Goal: Task Accomplishment & Management: Complete application form

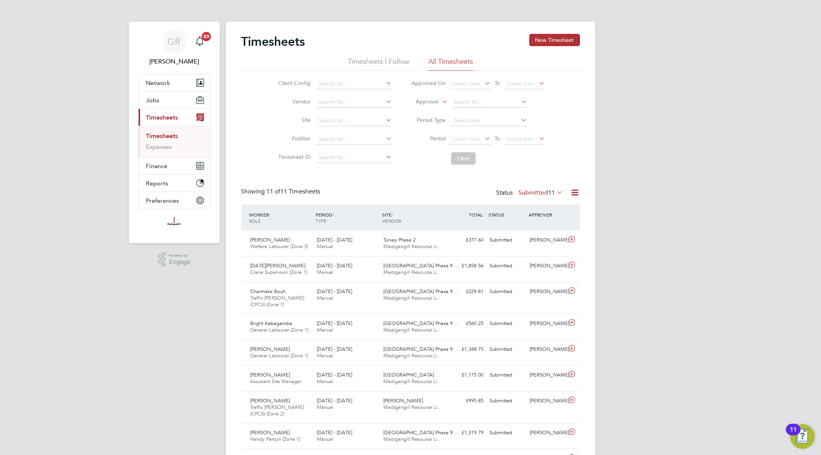
click at [572, 194] on icon at bounding box center [575, 193] width 10 height 10
click at [529, 211] on li "Export Timesheets" at bounding box center [527, 211] width 102 height 11
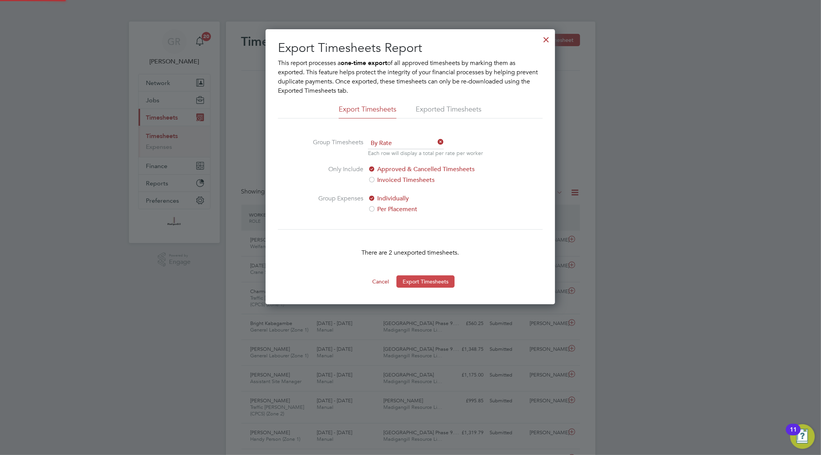
click at [429, 280] on button "Export Timesheets" at bounding box center [425, 282] width 58 height 12
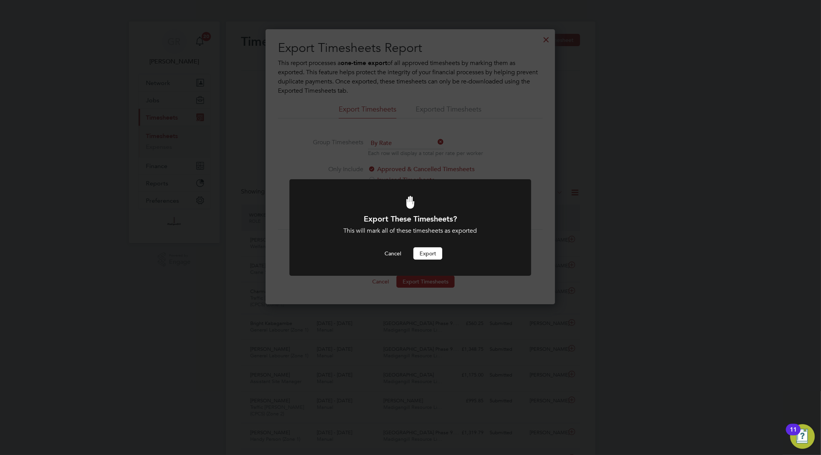
click at [433, 256] on button "Export" at bounding box center [427, 253] width 29 height 12
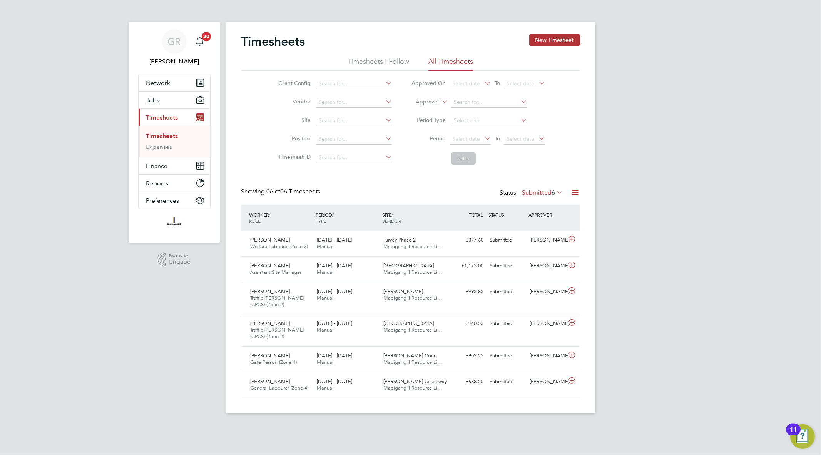
click at [575, 194] on icon at bounding box center [575, 193] width 10 height 10
click at [528, 211] on li "Export Timesheets" at bounding box center [527, 211] width 102 height 11
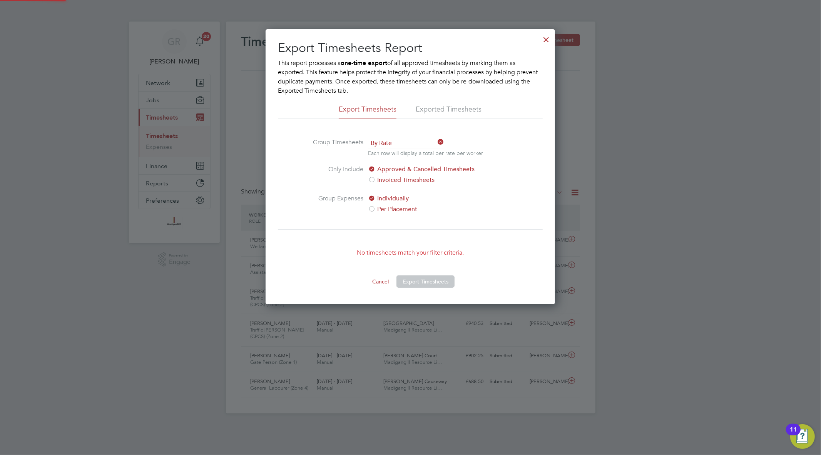
scroll to position [275, 289]
click at [545, 39] on div at bounding box center [546, 38] width 14 height 14
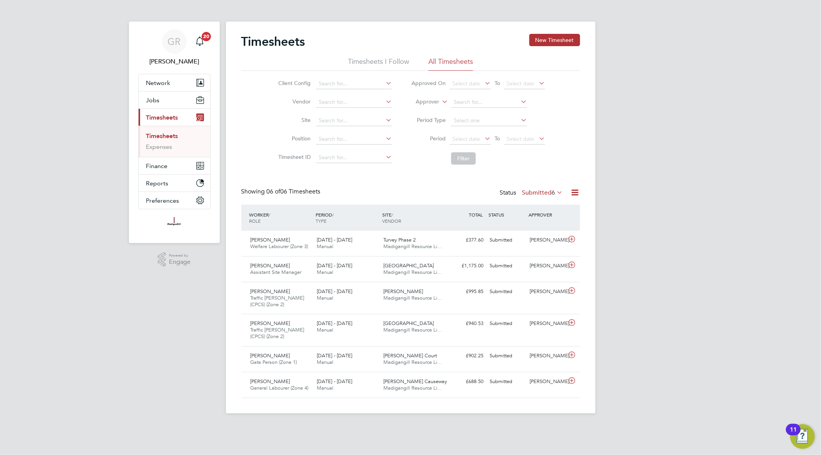
scroll to position [26, 67]
click at [580, 190] on div "Timesheets New Timesheet Timesheets I Follow All Timesheets Client Config Vendo…" at bounding box center [410, 218] width 369 height 392
click at [576, 194] on icon at bounding box center [575, 193] width 10 height 10
click at [529, 208] on li "Export Timesheets" at bounding box center [527, 211] width 102 height 11
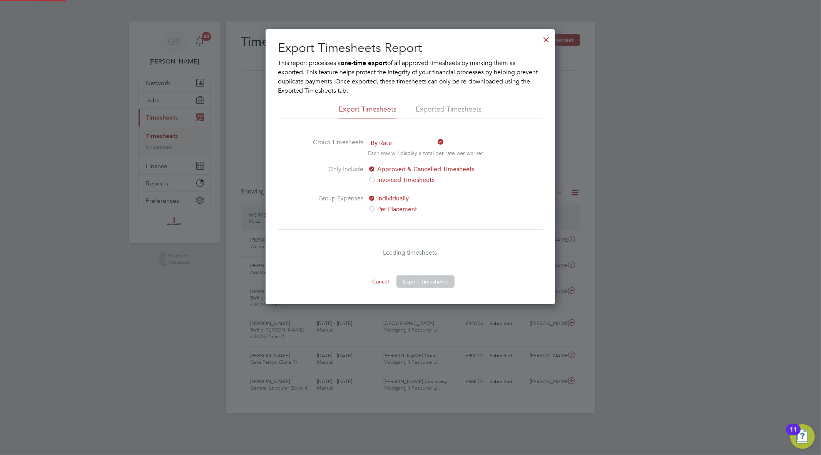
scroll to position [275, 289]
click at [543, 41] on div at bounding box center [546, 38] width 14 height 14
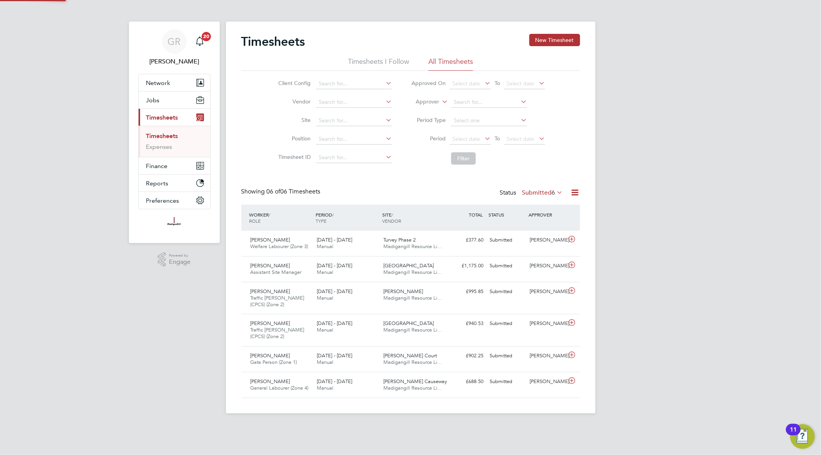
scroll to position [26, 67]
click at [539, 40] on button "New Timesheet" at bounding box center [554, 40] width 51 height 12
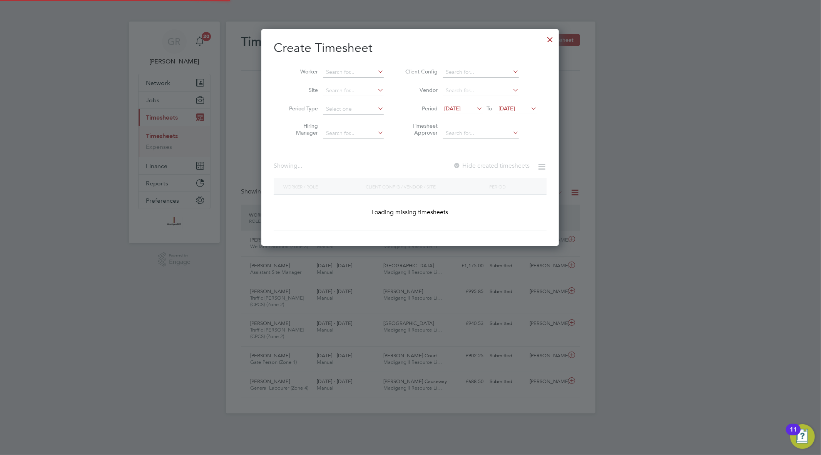
scroll to position [763, 298]
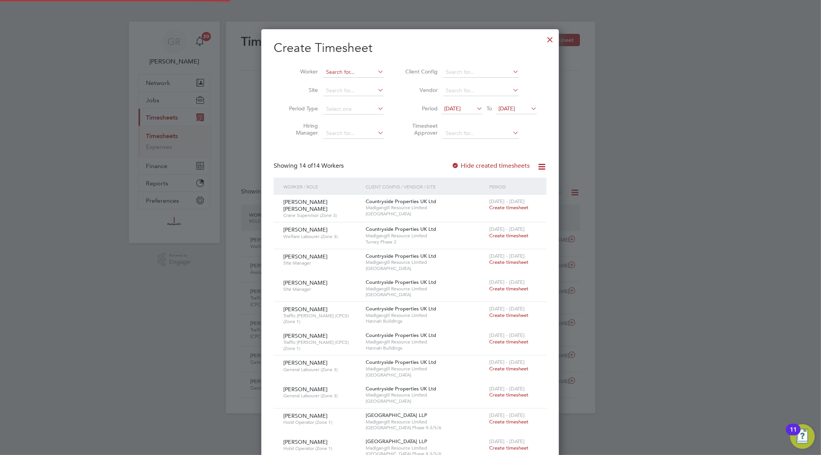
click at [330, 70] on input at bounding box center [353, 72] width 60 height 11
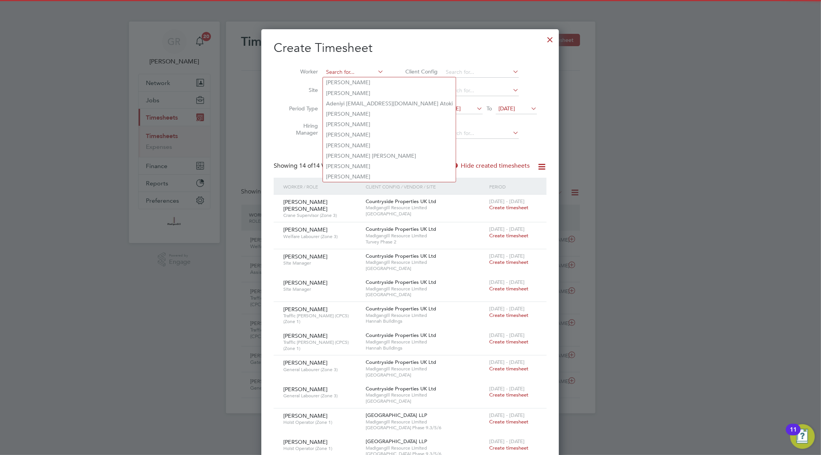
paste input "[PERSON_NAME]"
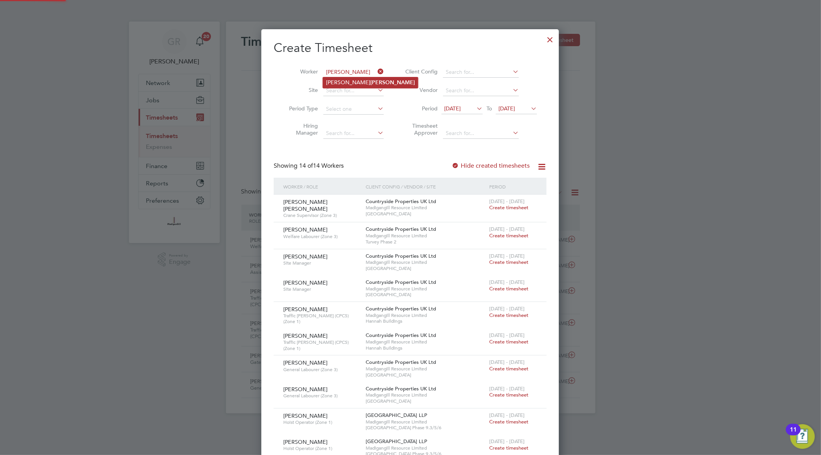
click at [370, 81] on b "[PERSON_NAME]" at bounding box center [392, 82] width 45 height 7
type input "[PERSON_NAME]"
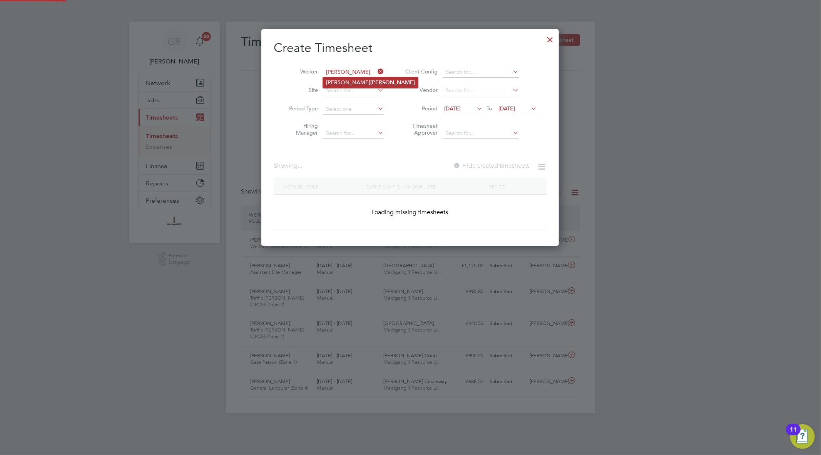
scroll to position [217, 298]
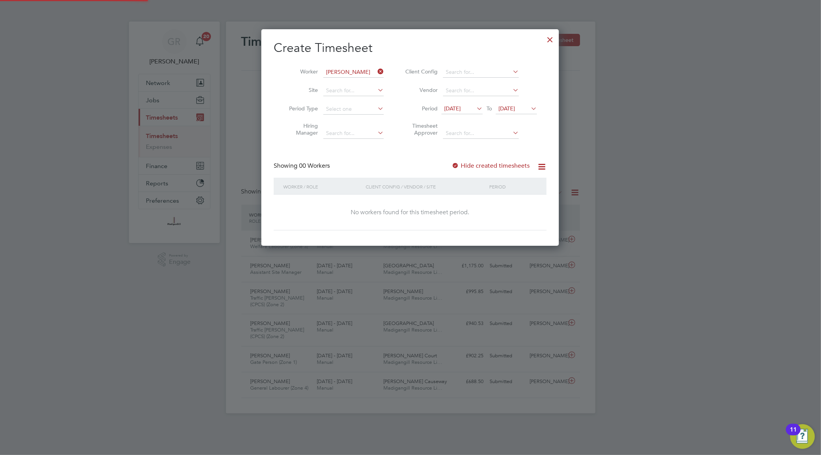
click at [458, 166] on div at bounding box center [455, 166] width 8 height 8
click at [515, 110] on span "[DATE]" at bounding box center [506, 108] width 17 height 7
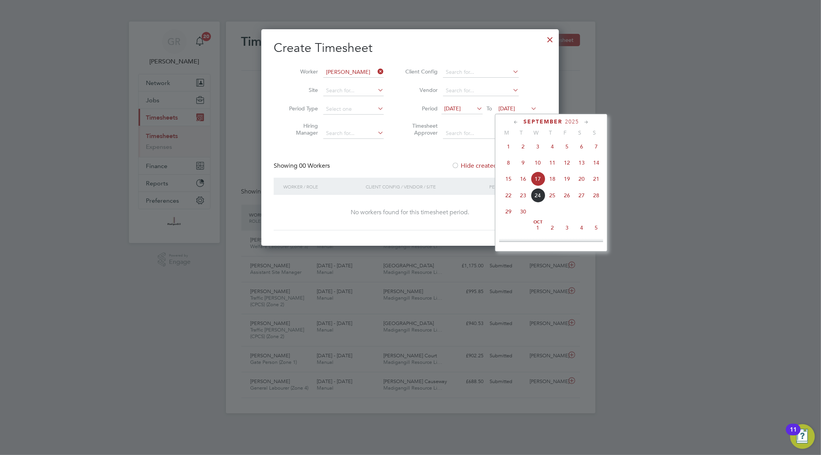
click at [600, 235] on span "5" at bounding box center [596, 228] width 15 height 15
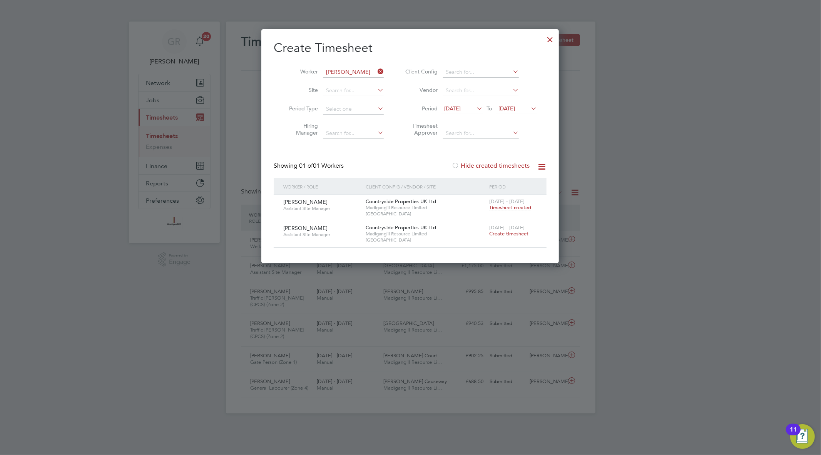
click at [509, 208] on span "Timesheet created" at bounding box center [510, 207] width 42 height 7
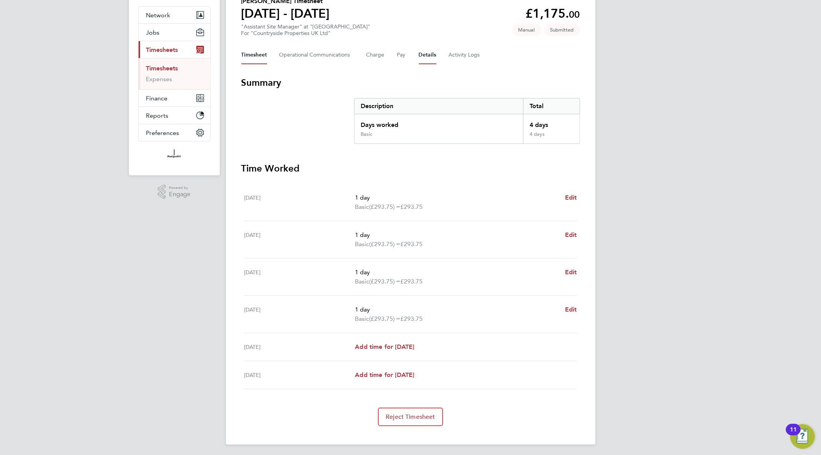
click at [425, 55] on button "Details" at bounding box center [428, 55] width 18 height 18
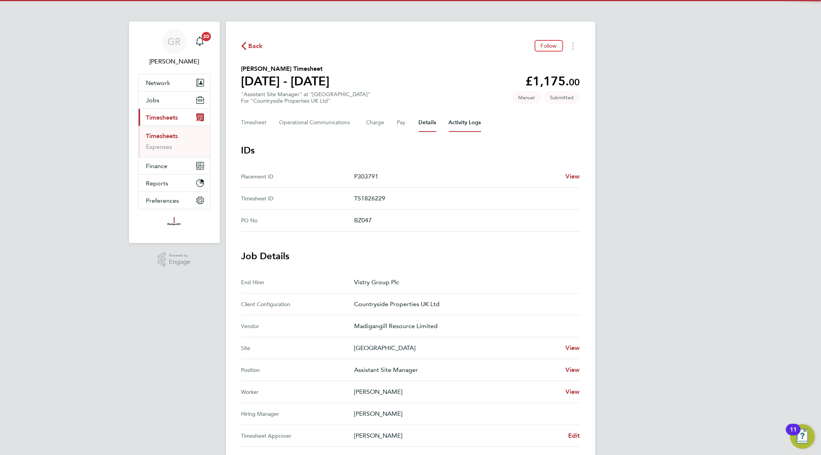
click at [467, 119] on Logs-tab "Activity Logs" at bounding box center [465, 123] width 32 height 18
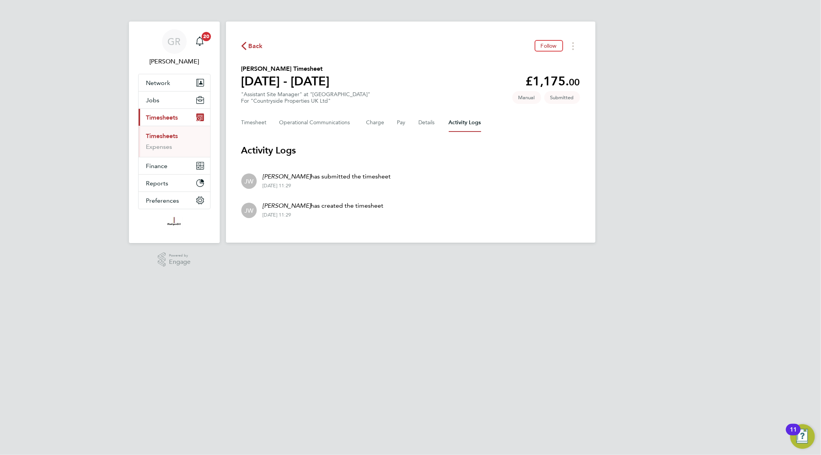
click at [245, 55] on div "Back Follow [PERSON_NAME] Timesheet [DATE] - [DATE] £1,175. 00 "Assistant Site …" at bounding box center [410, 132] width 369 height 221
click at [171, 139] on link "Timesheets" at bounding box center [162, 135] width 32 height 7
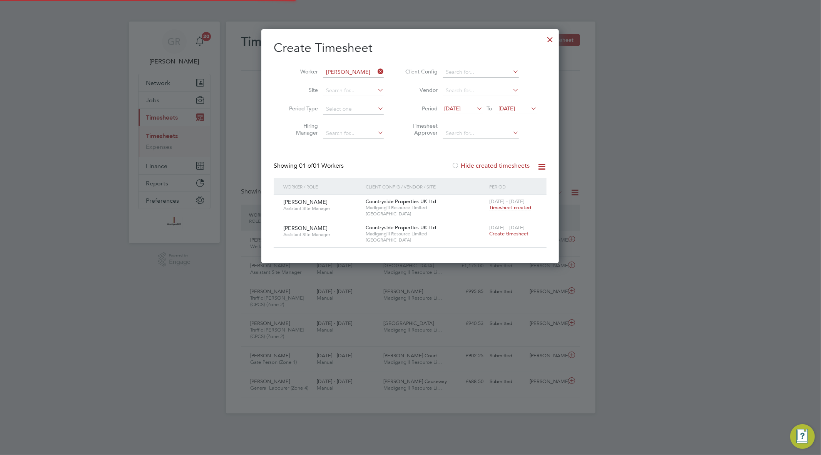
scroll to position [19, 67]
click at [550, 40] on div at bounding box center [550, 38] width 14 height 14
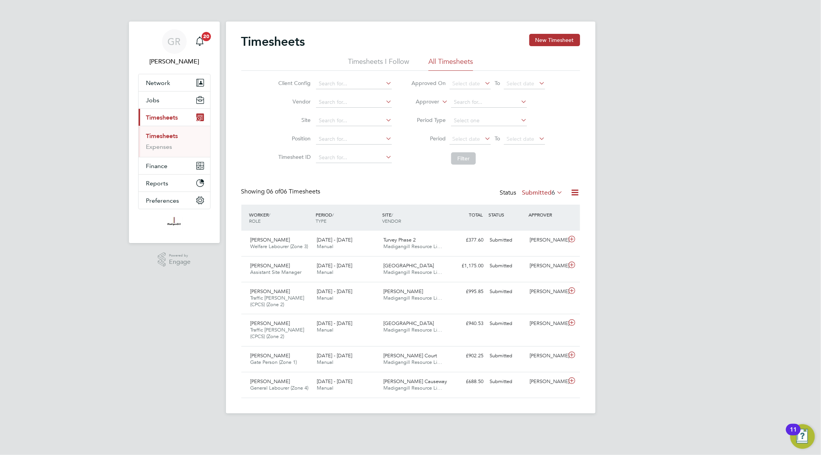
click at [577, 191] on icon at bounding box center [575, 193] width 10 height 10
click at [529, 208] on li "Export Timesheets" at bounding box center [527, 211] width 102 height 11
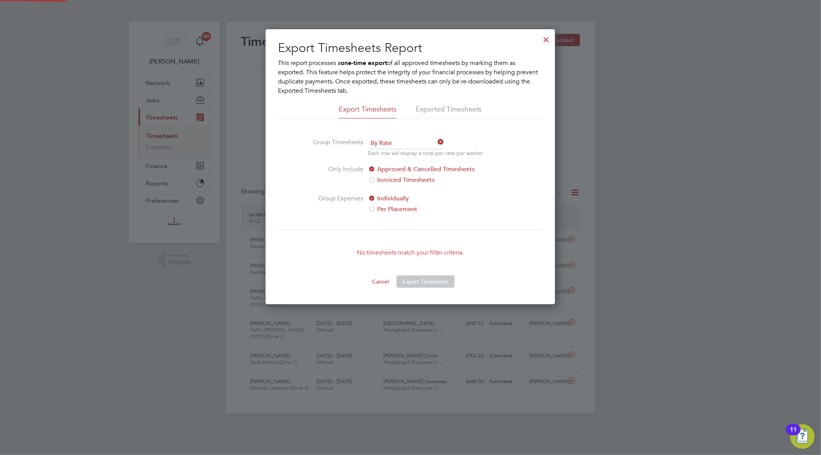
scroll to position [275, 289]
click at [544, 40] on div at bounding box center [546, 38] width 14 height 14
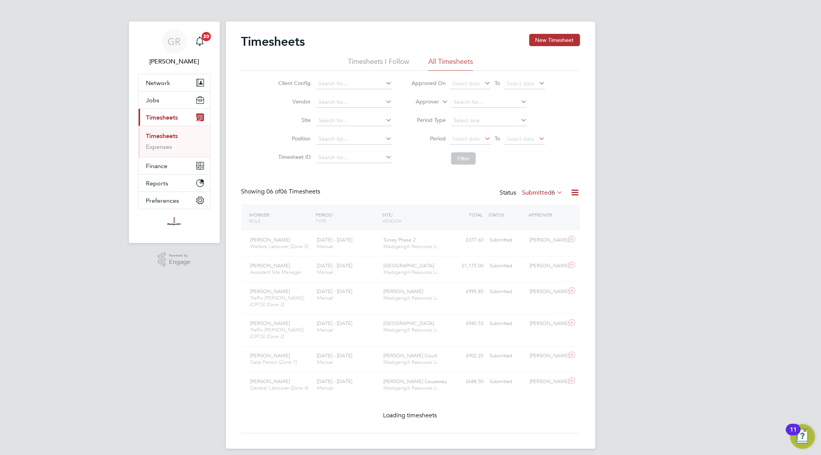
scroll to position [19, 67]
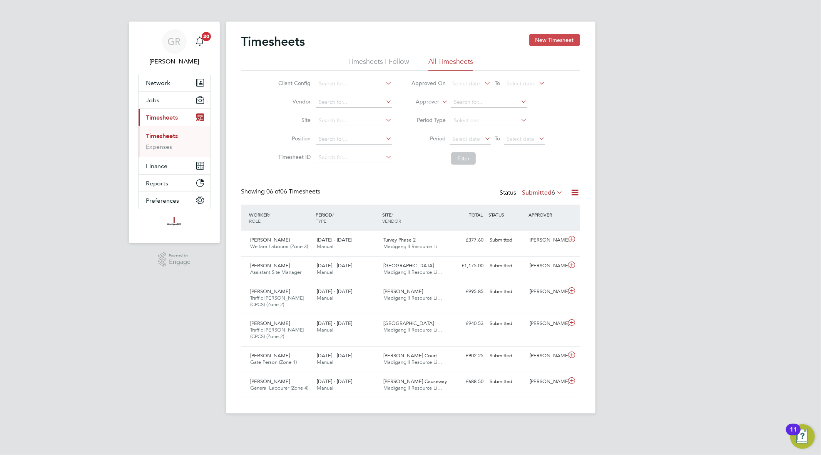
click at [551, 41] on button "New Timesheet" at bounding box center [554, 40] width 51 height 12
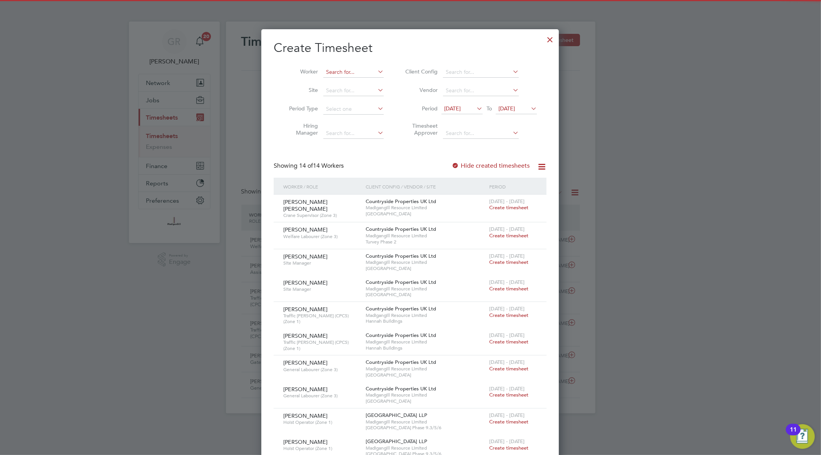
click at [339, 69] on input at bounding box center [353, 72] width 60 height 11
type input "Bright Kabagambe"
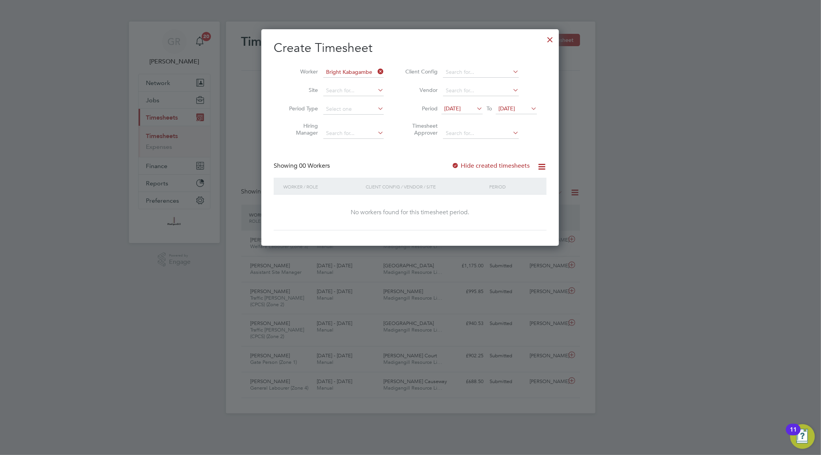
click at [479, 166] on label "Hide created timesheets" at bounding box center [490, 166] width 78 height 8
click at [529, 106] on icon at bounding box center [529, 108] width 0 height 11
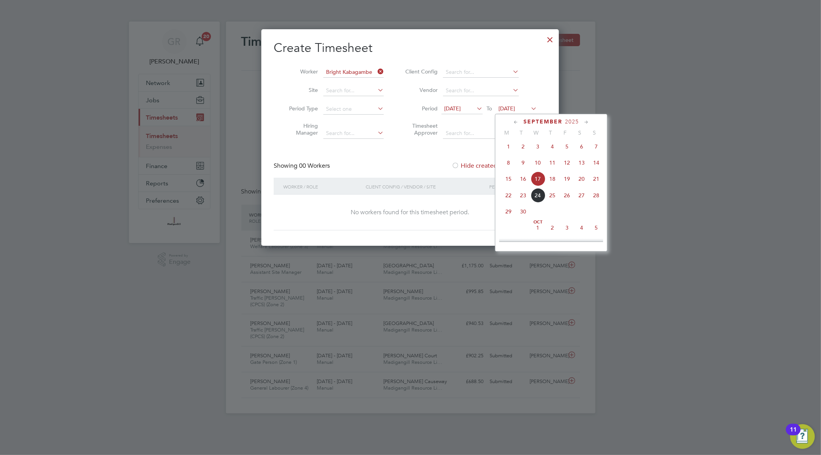
click at [600, 227] on span "5" at bounding box center [596, 228] width 15 height 15
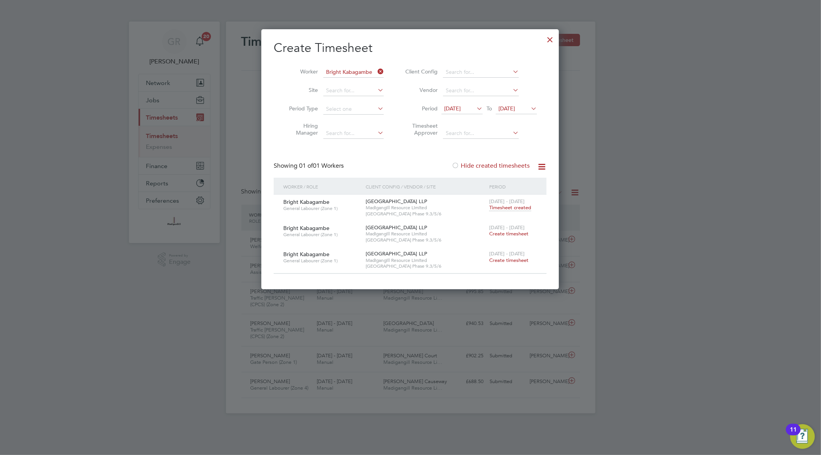
click at [514, 209] on span "Timesheet created" at bounding box center [510, 207] width 42 height 7
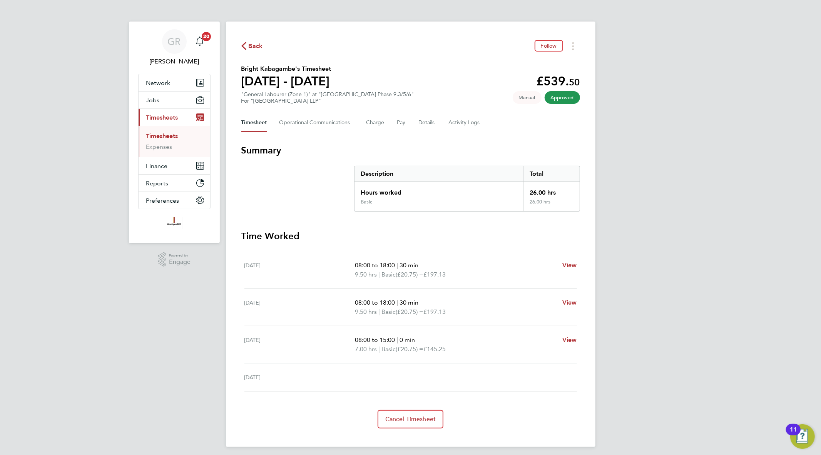
click at [248, 68] on h2 "Bright Kabagambe's Timesheet" at bounding box center [286, 68] width 90 height 9
click at [469, 125] on Logs-tab "Activity Logs" at bounding box center [465, 123] width 32 height 18
